Goal: Task Accomplishment & Management: Use online tool/utility

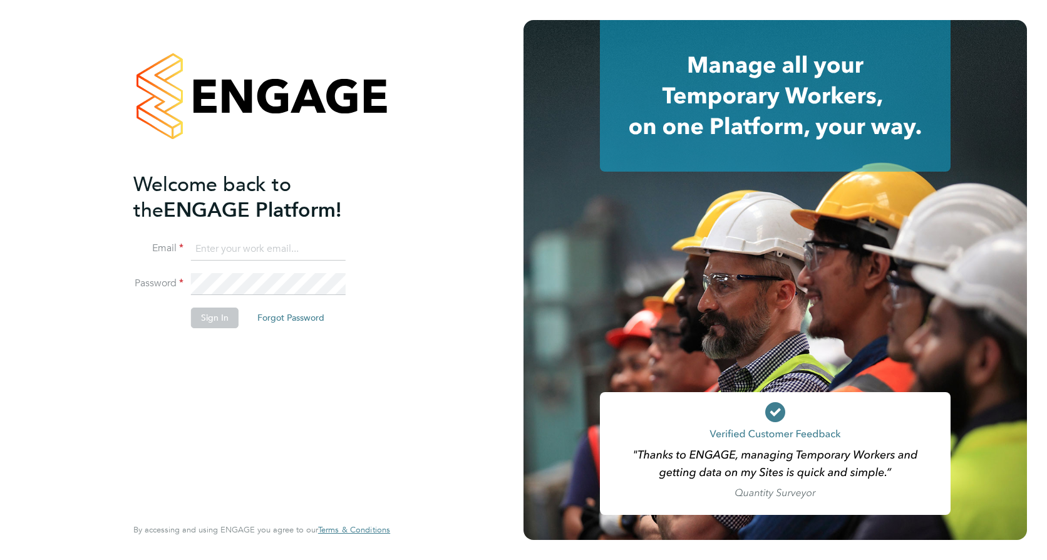
type input "selda.lee@vistry.co.uk"
click at [205, 316] on button "Sign In" at bounding box center [215, 317] width 48 height 20
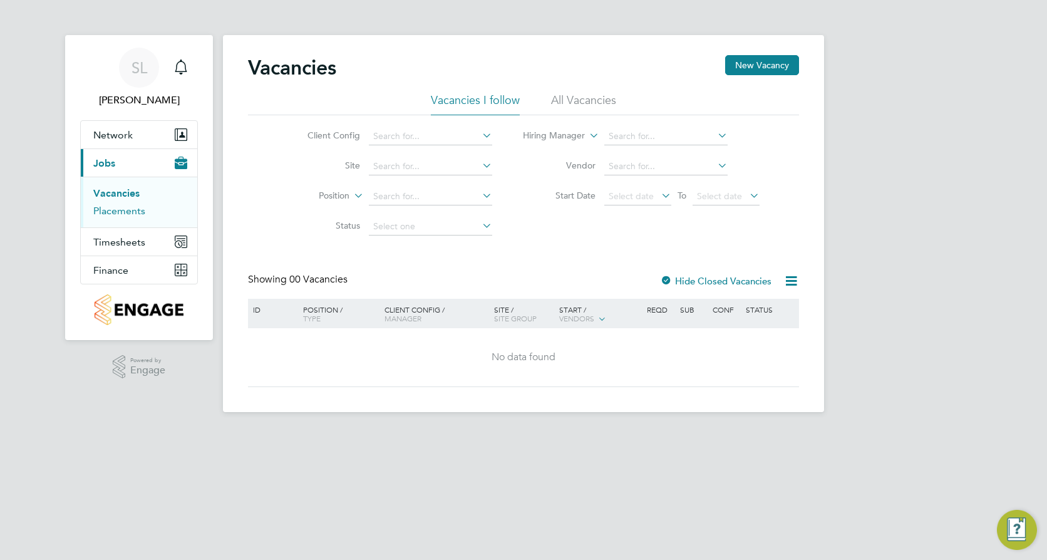
click at [130, 214] on link "Placements" at bounding box center [119, 211] width 52 height 12
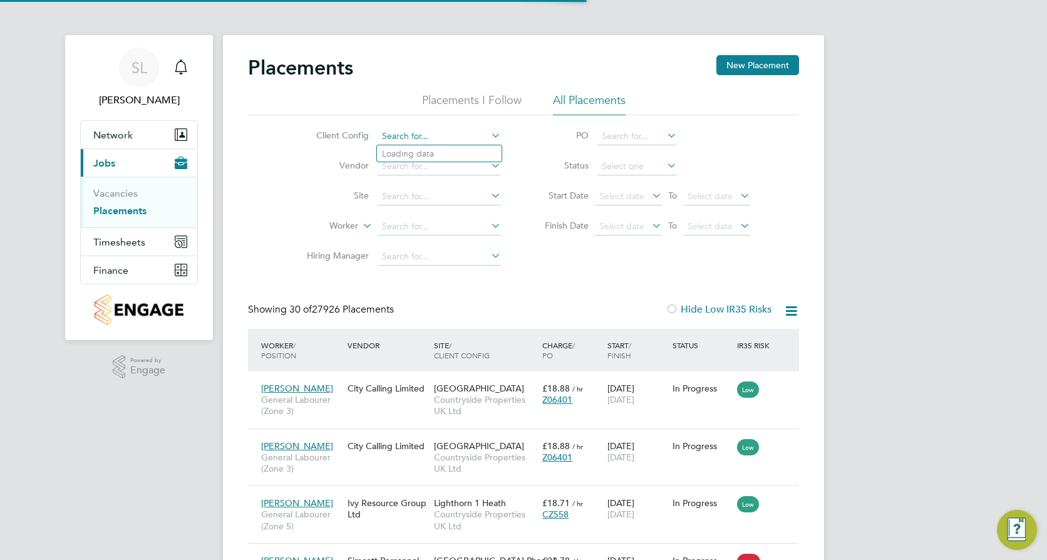
click at [446, 134] on input at bounding box center [439, 137] width 123 height 18
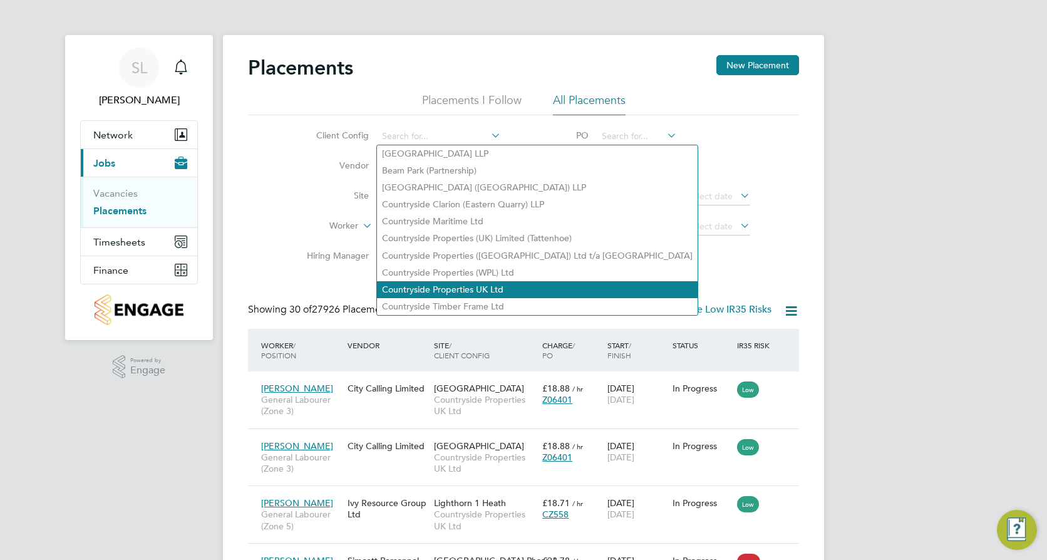
click at [473, 281] on li "Countryside Properties UK Ltd" at bounding box center [537, 289] width 321 height 17
type input "Countryside Properties UK Ltd"
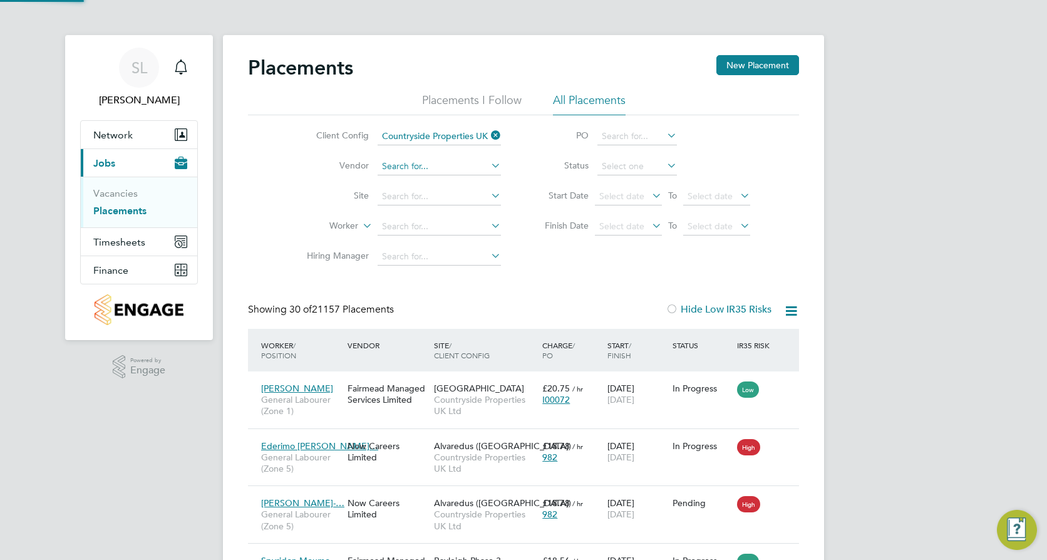
click at [394, 158] on li "Vendor" at bounding box center [398, 167] width 235 height 30
click at [405, 171] on input at bounding box center [439, 167] width 123 height 18
type input "Deverell Smith Limited"
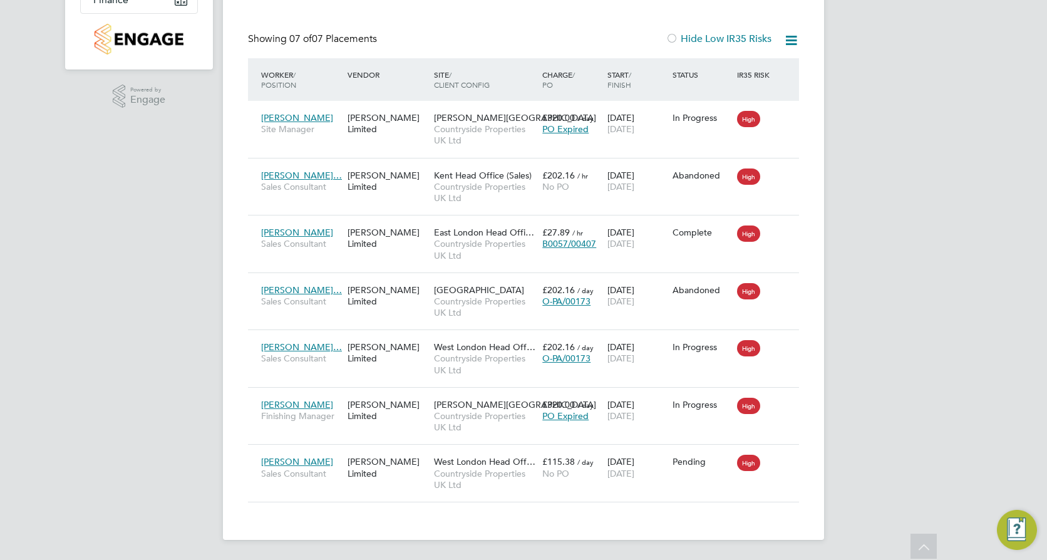
click at [880, 150] on div "SL Selda Lee Notifications Applications: Network Team Members Sites Workers Cur…" at bounding box center [523, 144] width 1047 height 830
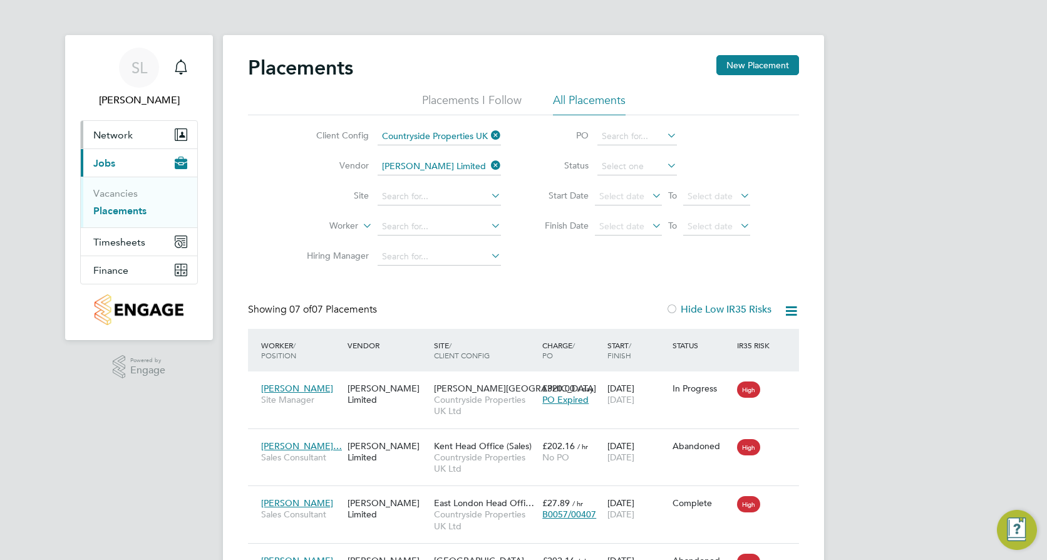
click at [109, 129] on span "Network" at bounding box center [112, 135] width 39 height 12
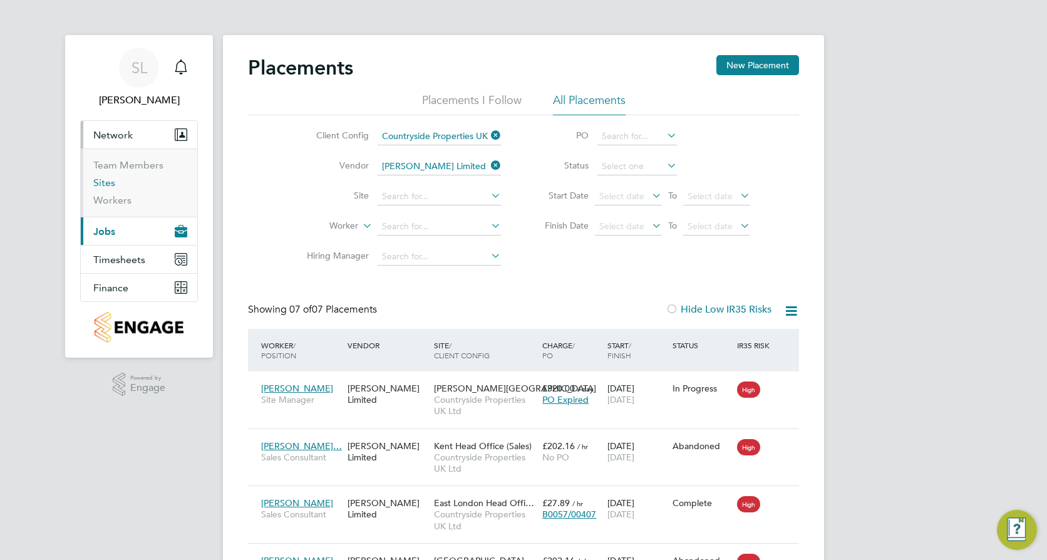
click at [108, 180] on link "Sites" at bounding box center [104, 183] width 22 height 12
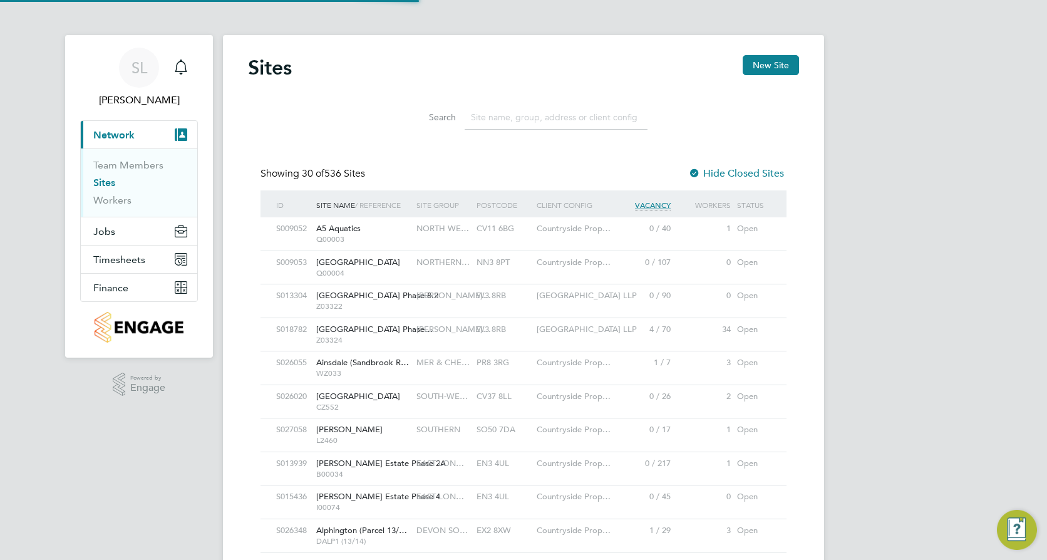
scroll to position [24, 61]
click at [494, 113] on input at bounding box center [556, 117] width 183 height 24
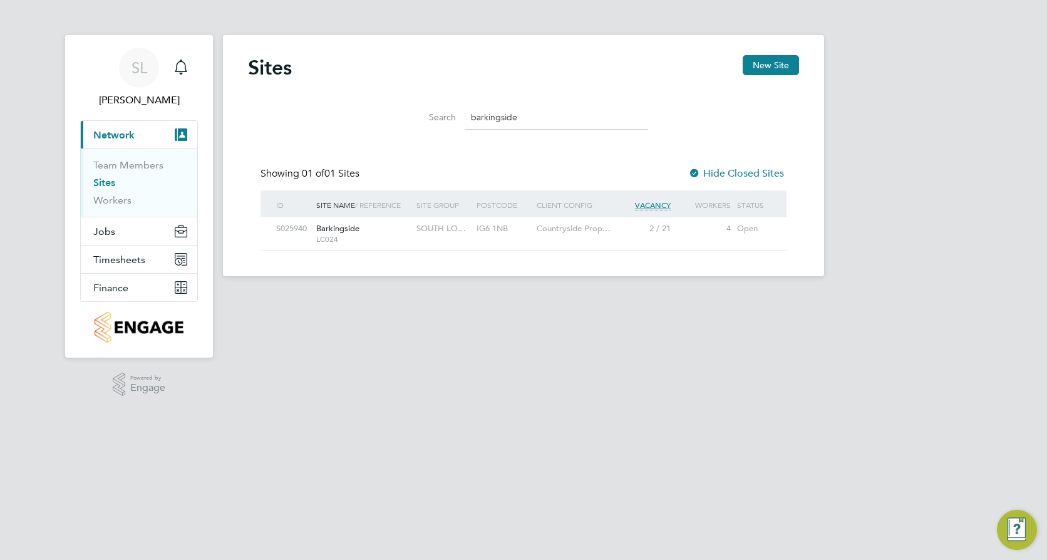
type input "barkingside"
click at [343, 232] on span "Barkingside" at bounding box center [337, 228] width 43 height 11
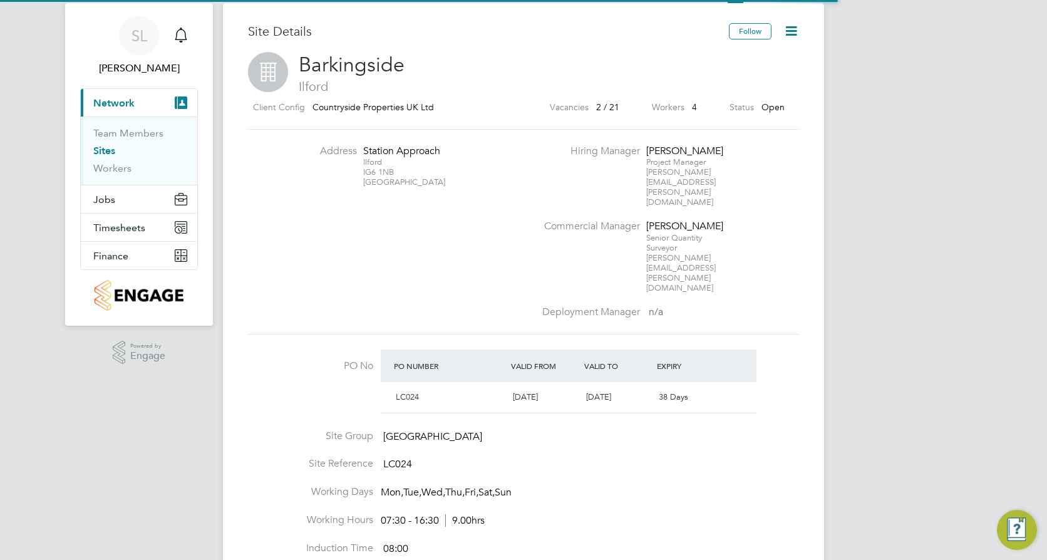
scroll to position [63, 0]
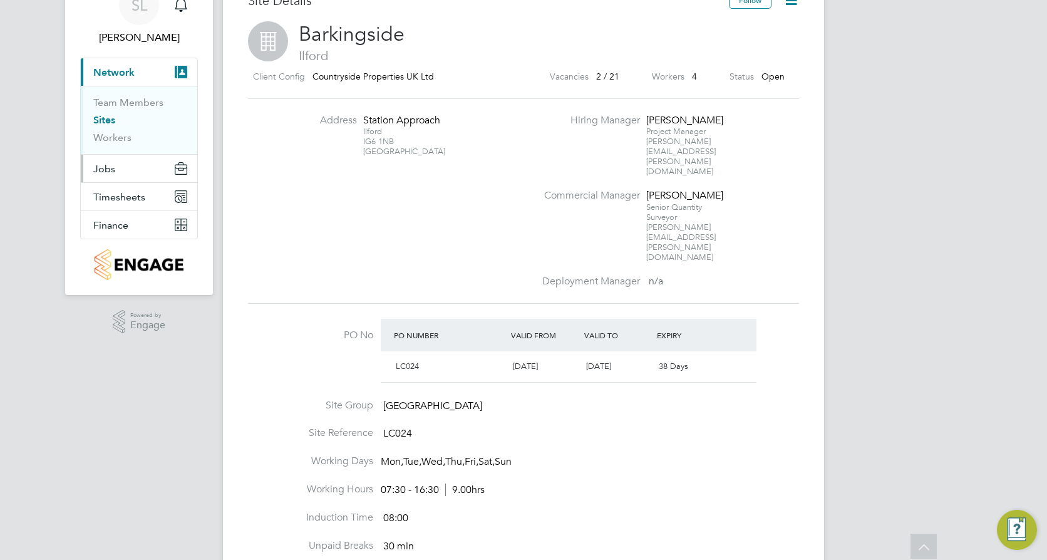
click at [108, 169] on span "Jobs" at bounding box center [104, 169] width 22 height 12
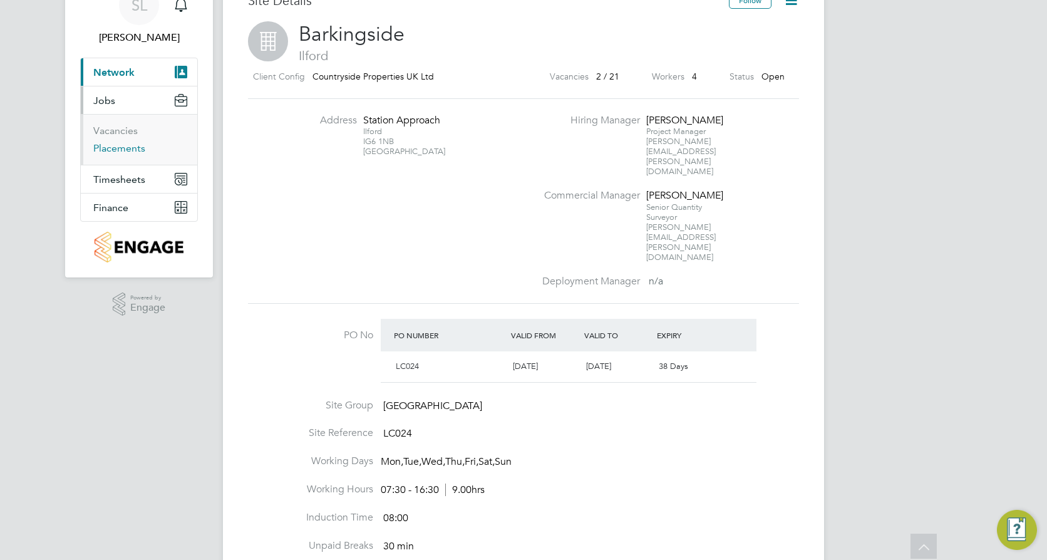
click at [125, 152] on link "Placements" at bounding box center [119, 148] width 52 height 12
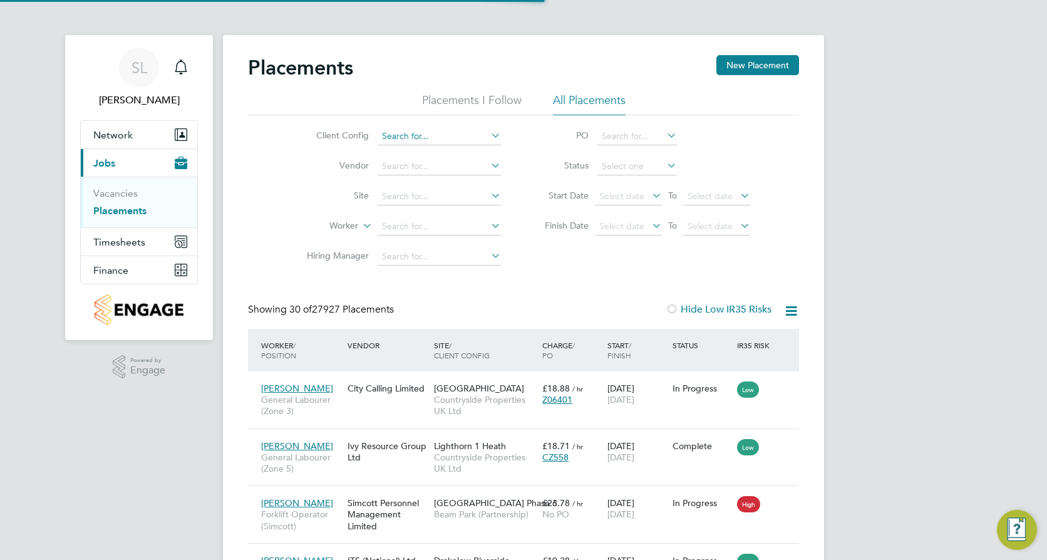
click at [462, 131] on input at bounding box center [439, 137] width 123 height 18
click at [440, 135] on input at bounding box center [439, 137] width 123 height 18
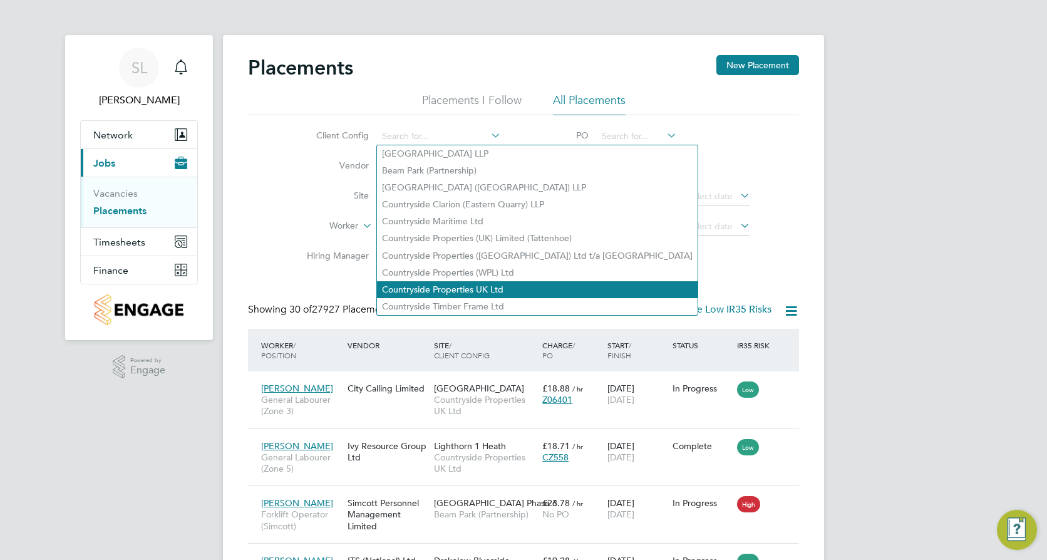
click at [466, 282] on li "Countryside Properties UK Ltd" at bounding box center [537, 289] width 321 height 17
type input "Countryside Properties UK Ltd"
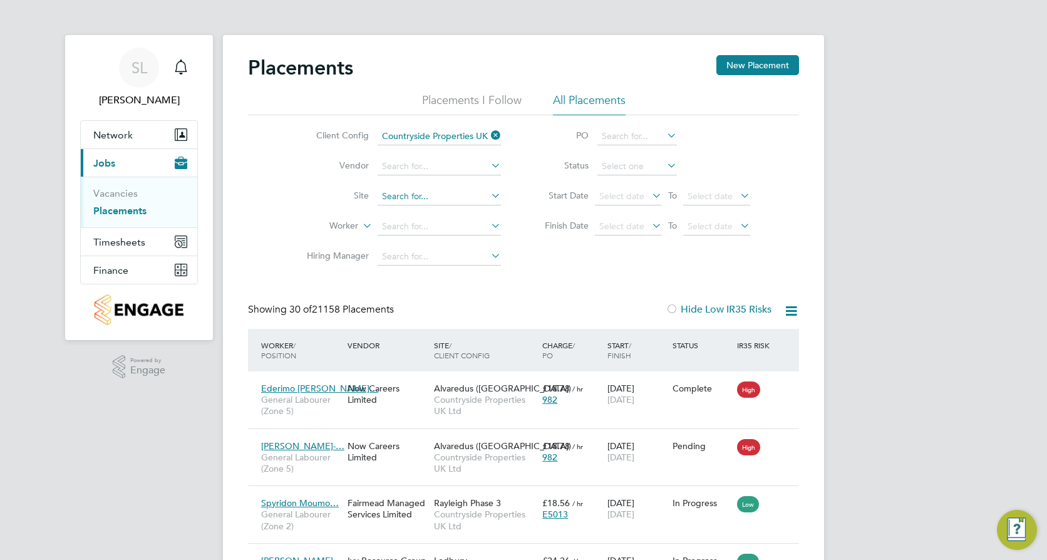
click at [437, 189] on input at bounding box center [439, 197] width 123 height 18
click at [461, 214] on li "Barkings ide" at bounding box center [439, 213] width 125 height 17
type input "Barkingside"
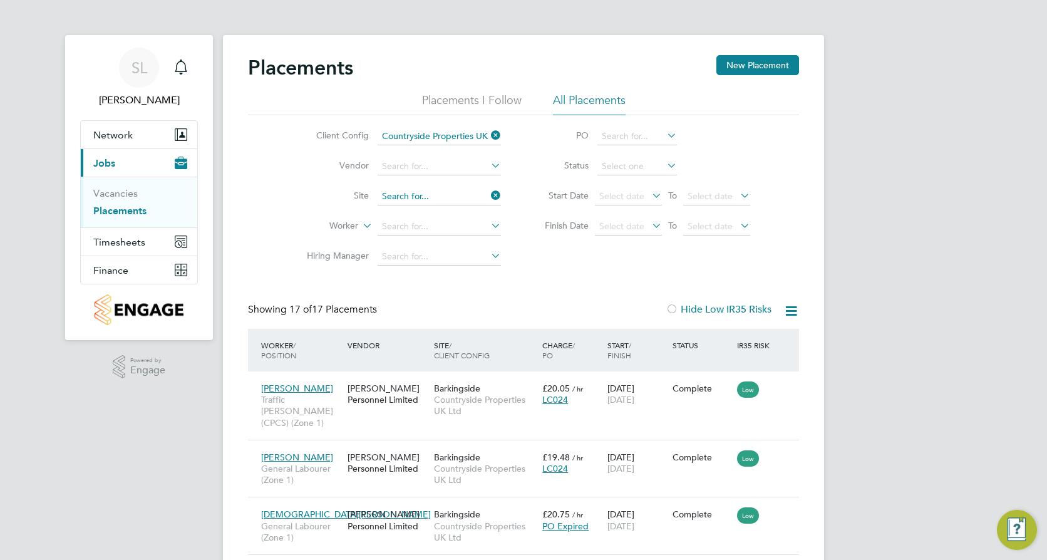
click at [450, 195] on input at bounding box center [439, 197] width 123 height 18
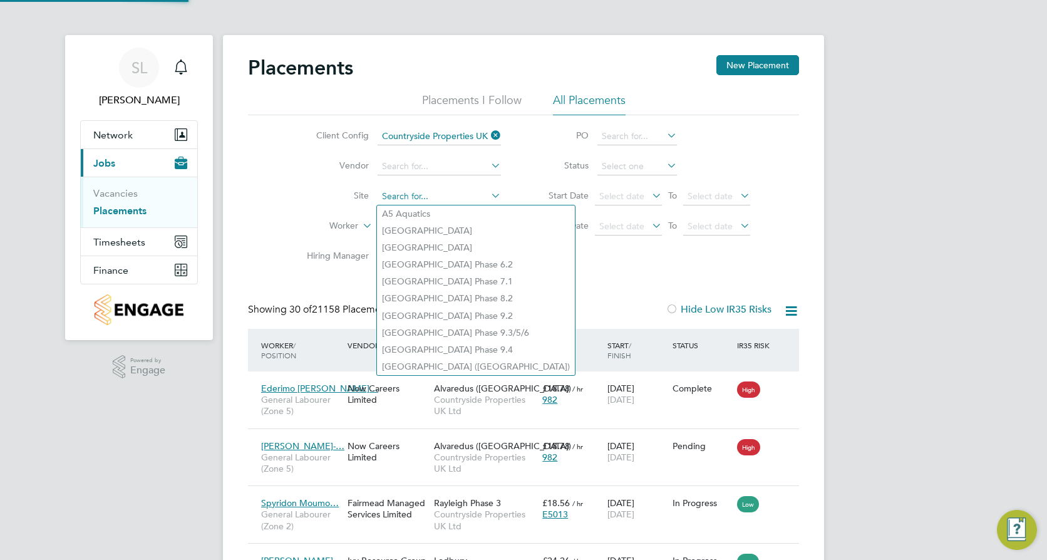
scroll to position [47, 87]
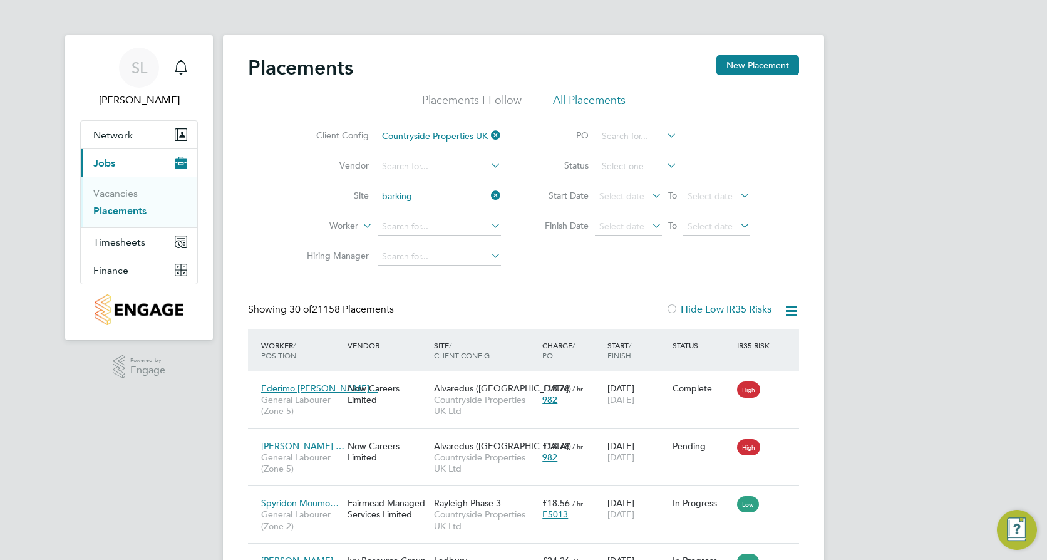
click at [445, 205] on li "Barking side" at bounding box center [439, 213] width 125 height 17
type input "Barkingside"
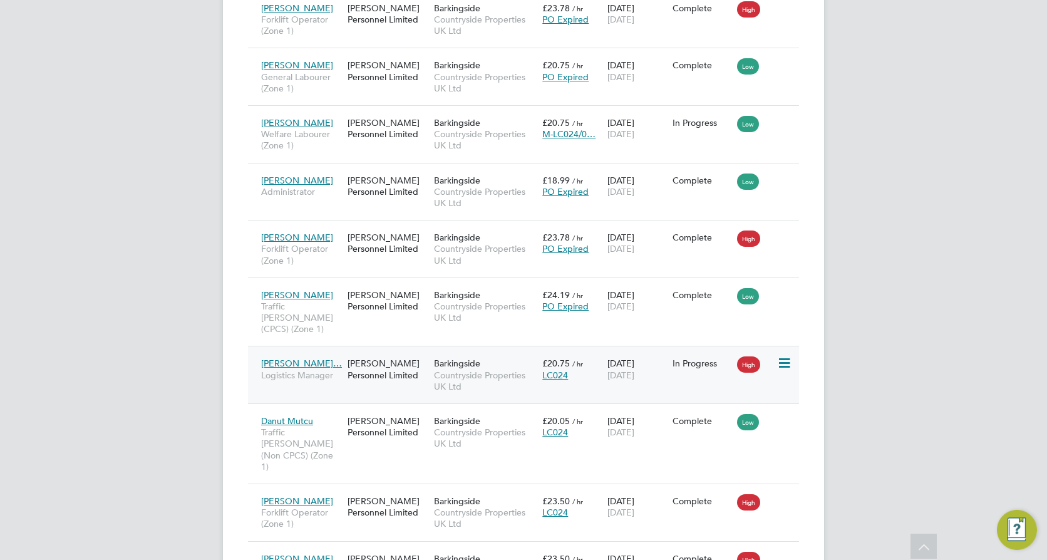
click at [375, 351] on div "Coyle Personnel Limited" at bounding box center [387, 368] width 86 height 35
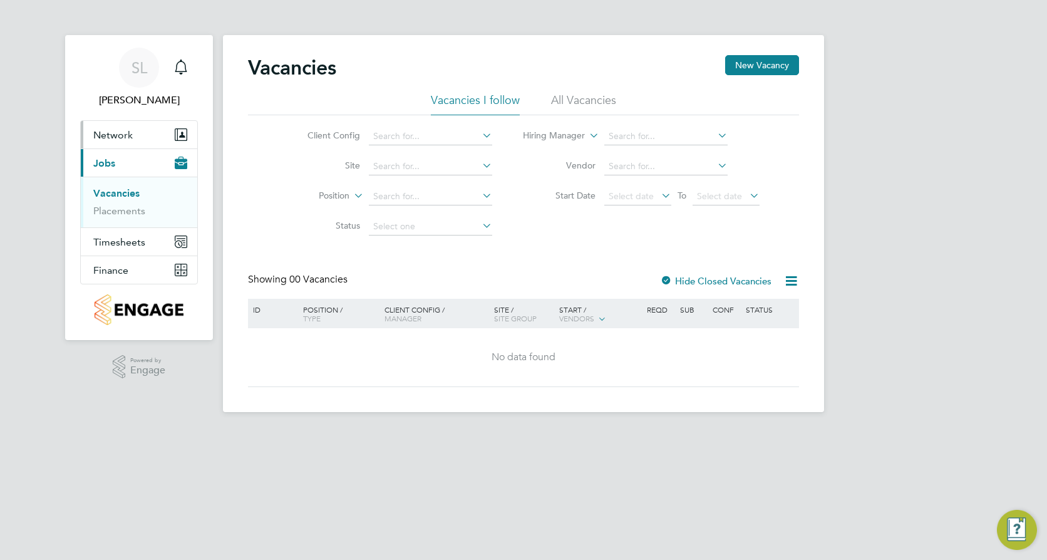
click at [121, 136] on span "Network" at bounding box center [112, 135] width 39 height 12
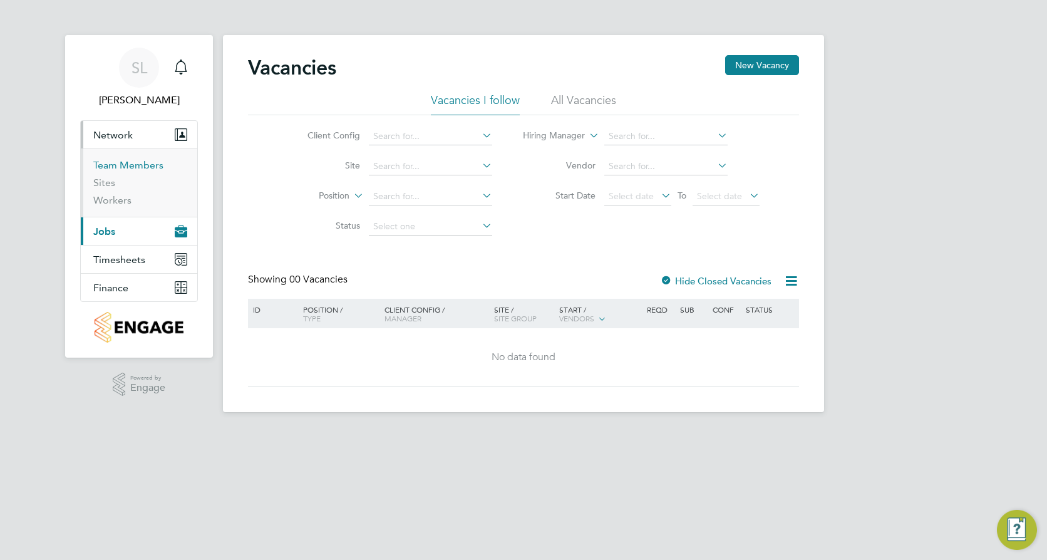
click at [116, 164] on link "Team Members" at bounding box center [128, 165] width 70 height 12
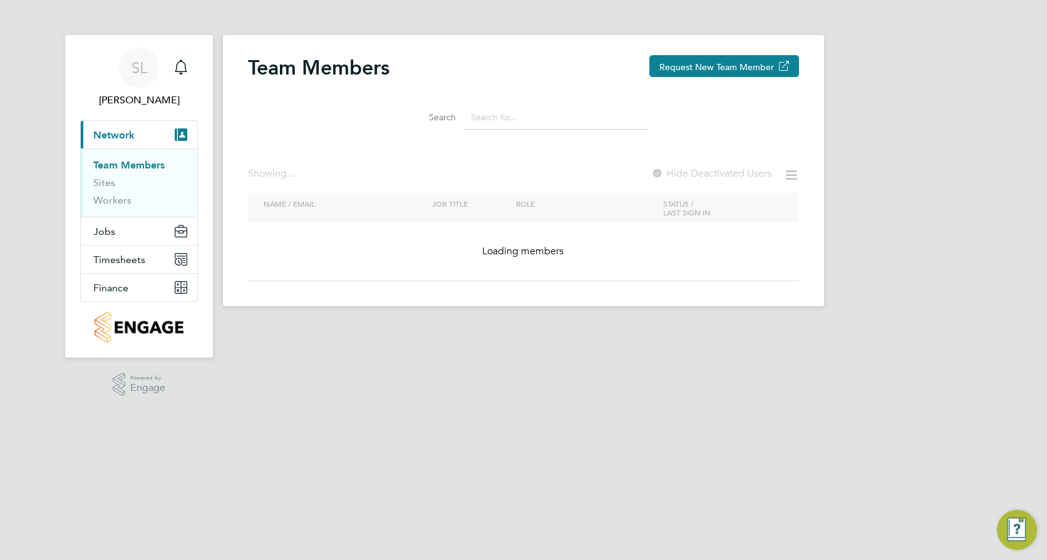
click at [534, 126] on input at bounding box center [556, 117] width 183 height 24
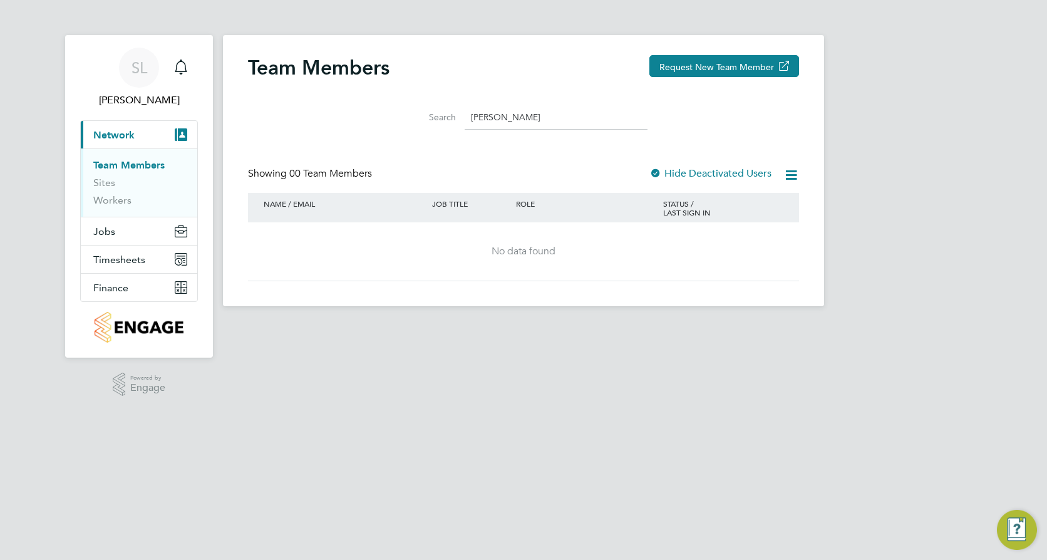
click at [519, 119] on input "[PERSON_NAME]" at bounding box center [556, 117] width 183 height 24
drag, startPoint x: 519, startPoint y: 119, endPoint x: 462, endPoint y: 120, distance: 57.0
click at [462, 120] on div "Search [PERSON_NAME]" at bounding box center [523, 117] width 248 height 24
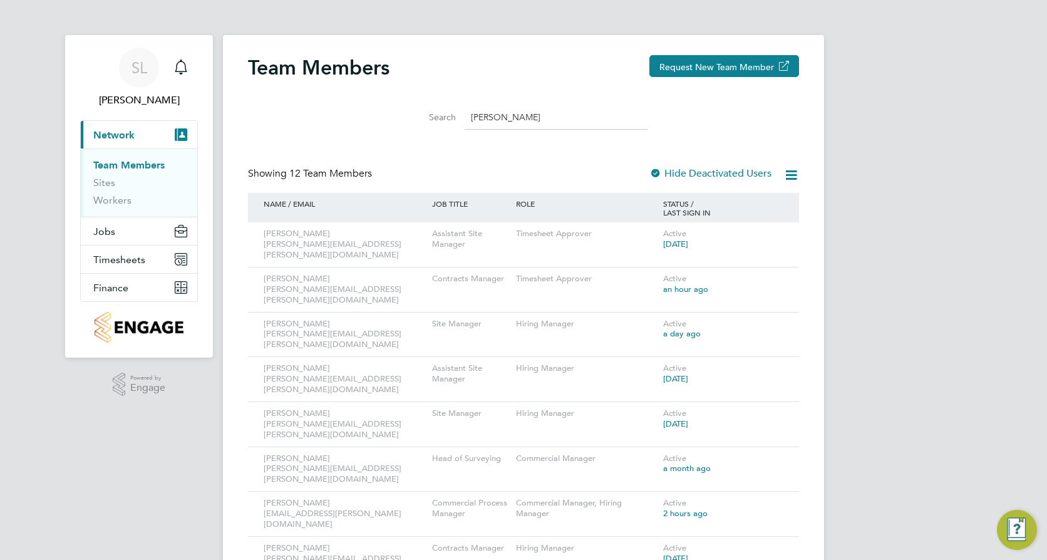
drag, startPoint x: 499, startPoint y: 114, endPoint x: 428, endPoint y: 116, distance: 71.4
click at [436, 116] on div "Search [PERSON_NAME]" at bounding box center [523, 117] width 248 height 24
type input "[PERSON_NAME]"
